Goal: Feedback & Contribution: Submit feedback/report problem

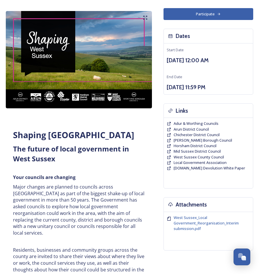
scroll to position [145, 0]
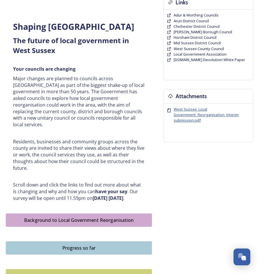
click at [193, 114] on span "West Sussex_Local Government_Reorganisation_Interim submission.pdf" at bounding box center [206, 115] width 65 height 16
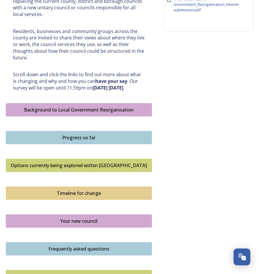
scroll to position [319, 0]
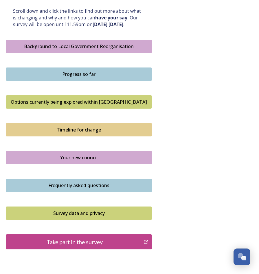
click at [80, 101] on div "Options currently being explored within West Sussex" at bounding box center [79, 102] width 140 height 7
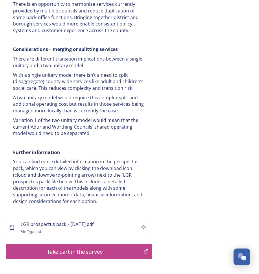
scroll to position [1222, 0]
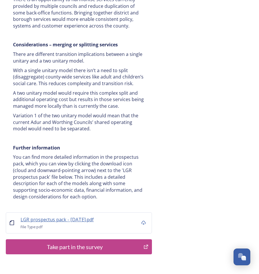
click at [59, 217] on span "LGR prospectus pack - 16 July.pdf" at bounding box center [57, 220] width 73 height 6
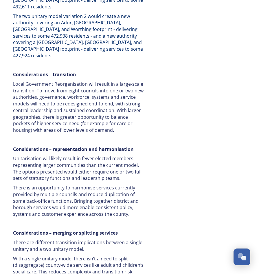
scroll to position [1019, 0]
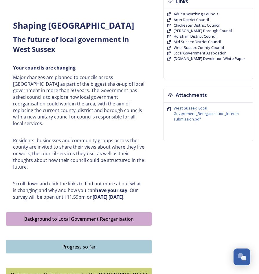
scroll to position [203, 0]
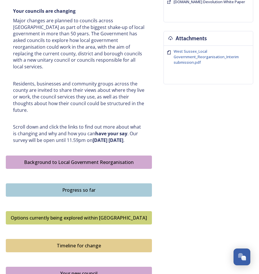
click at [76, 162] on div "Background to Local Government Reorganisation" at bounding box center [79, 162] width 140 height 7
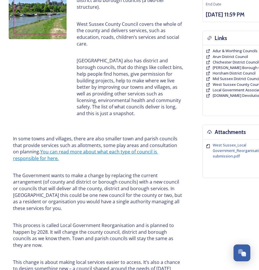
scroll to position [88, 0]
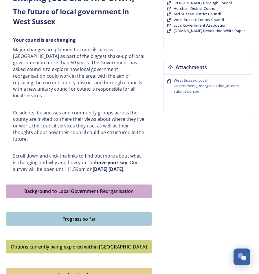
scroll to position [358, 0]
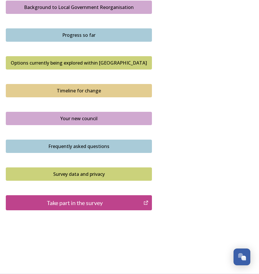
click at [80, 57] on button "Options currently being explored within West Sussex" at bounding box center [79, 62] width 146 height 13
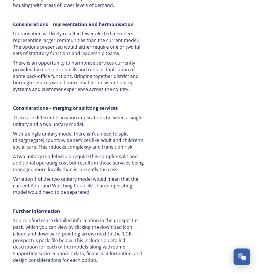
scroll to position [1222, 0]
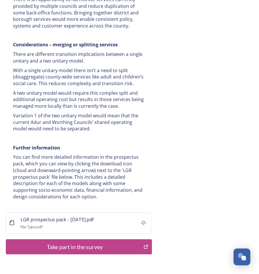
click at [89, 239] on button "Take part in the survey" at bounding box center [79, 246] width 146 height 15
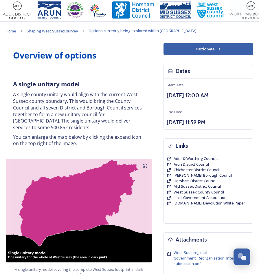
scroll to position [0, 0]
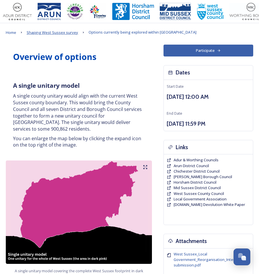
click at [54, 32] on span "Shaping West Sussex survey" at bounding box center [53, 32] width 52 height 5
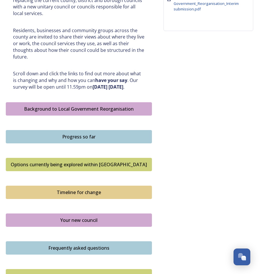
scroll to position [348, 0]
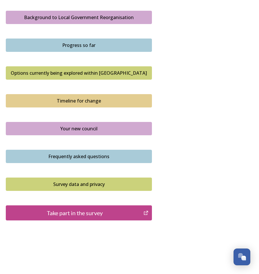
click at [94, 184] on div "Survey data and privacy" at bounding box center [79, 184] width 140 height 7
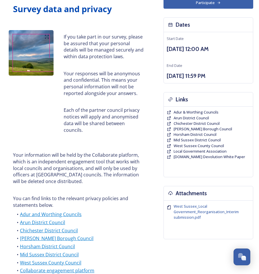
scroll to position [58, 0]
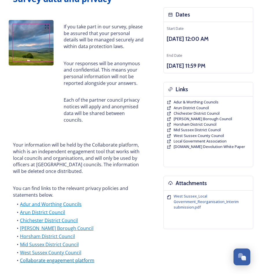
click at [67, 257] on link "Collaborate engagement platform" at bounding box center [57, 260] width 75 height 6
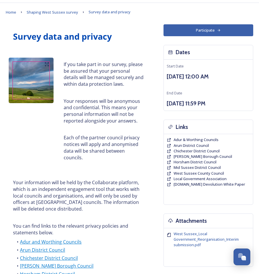
scroll to position [0, 0]
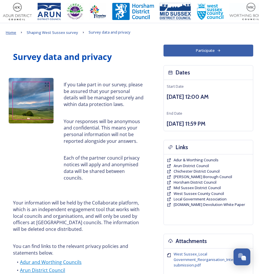
click at [17, 31] on div "Home Shaping West Sussex survey Survey data and privacy" at bounding box center [130, 32] width 248 height 7
click at [10, 33] on span "Home" at bounding box center [11, 32] width 10 height 5
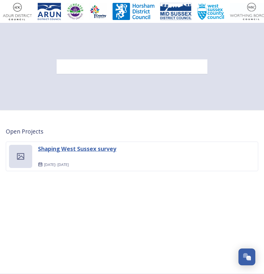
click at [87, 152] on strong "Shaping West Sussex survey" at bounding box center [77, 149] width 78 height 8
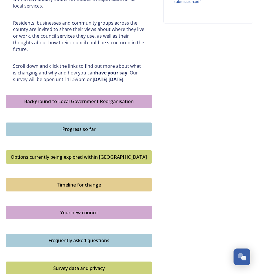
scroll to position [348, 0]
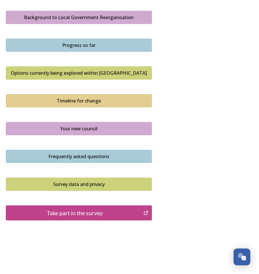
click at [81, 127] on div "Your new council" at bounding box center [79, 128] width 140 height 7
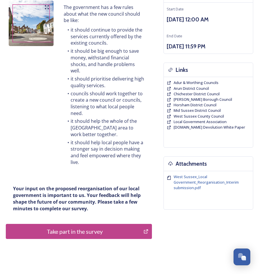
scroll to position [48, 0]
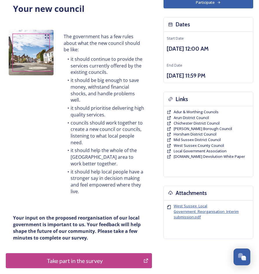
click at [200, 210] on span "West Sussex_Local Government_Reorganisation_Interim submission.pdf" at bounding box center [206, 212] width 65 height 16
click at [131, 127] on li "councils should work together to create a new council or councils, listening to…" at bounding box center [104, 133] width 81 height 26
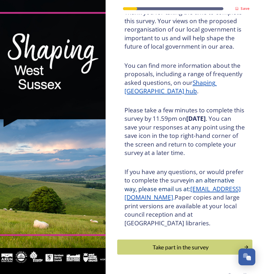
scroll to position [81, 0]
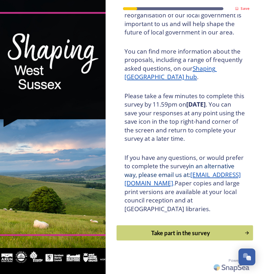
click at [209, 232] on div "Take part in the survey" at bounding box center [180, 233] width 121 height 9
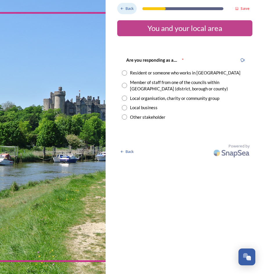
click at [123, 10] on icon at bounding box center [122, 9] width 4 height 4
